Goal: Go to known website: Access a specific website the user already knows

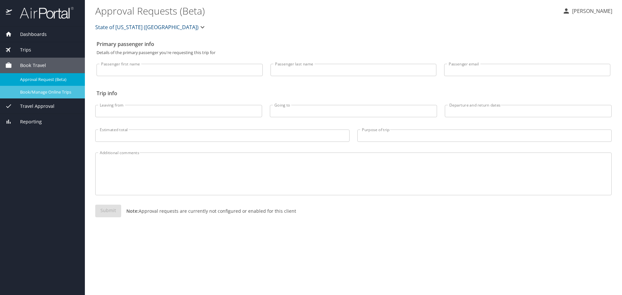
click at [59, 92] on span "Book/Manage Online Trips" at bounding box center [48, 92] width 57 height 6
